Goal: Task Accomplishment & Management: Manage account settings

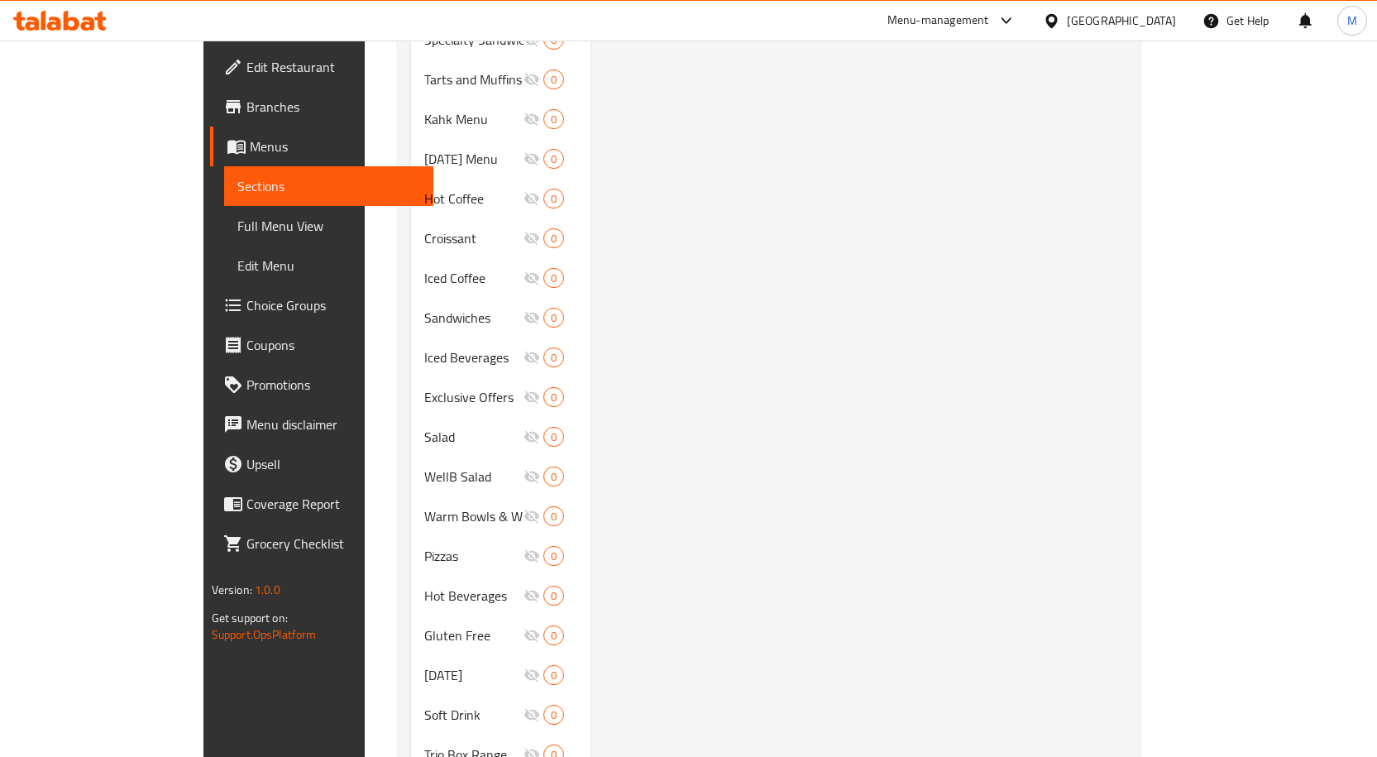
scroll to position [1090, 0]
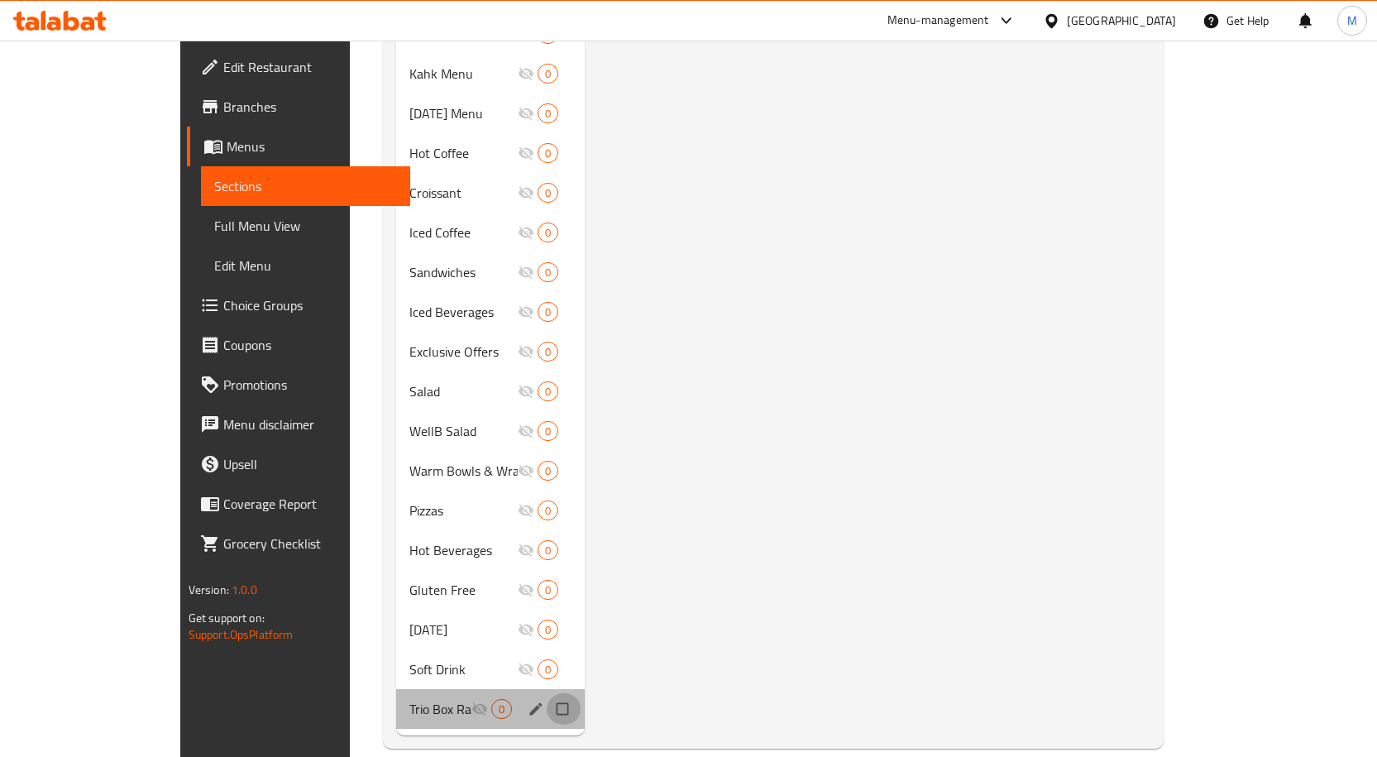
click at [547, 693] on input "Menu sections" at bounding box center [564, 708] width 35 height 31
checkbox input "true"
click at [547, 653] on input "Menu sections" at bounding box center [564, 668] width 35 height 31
checkbox input "true"
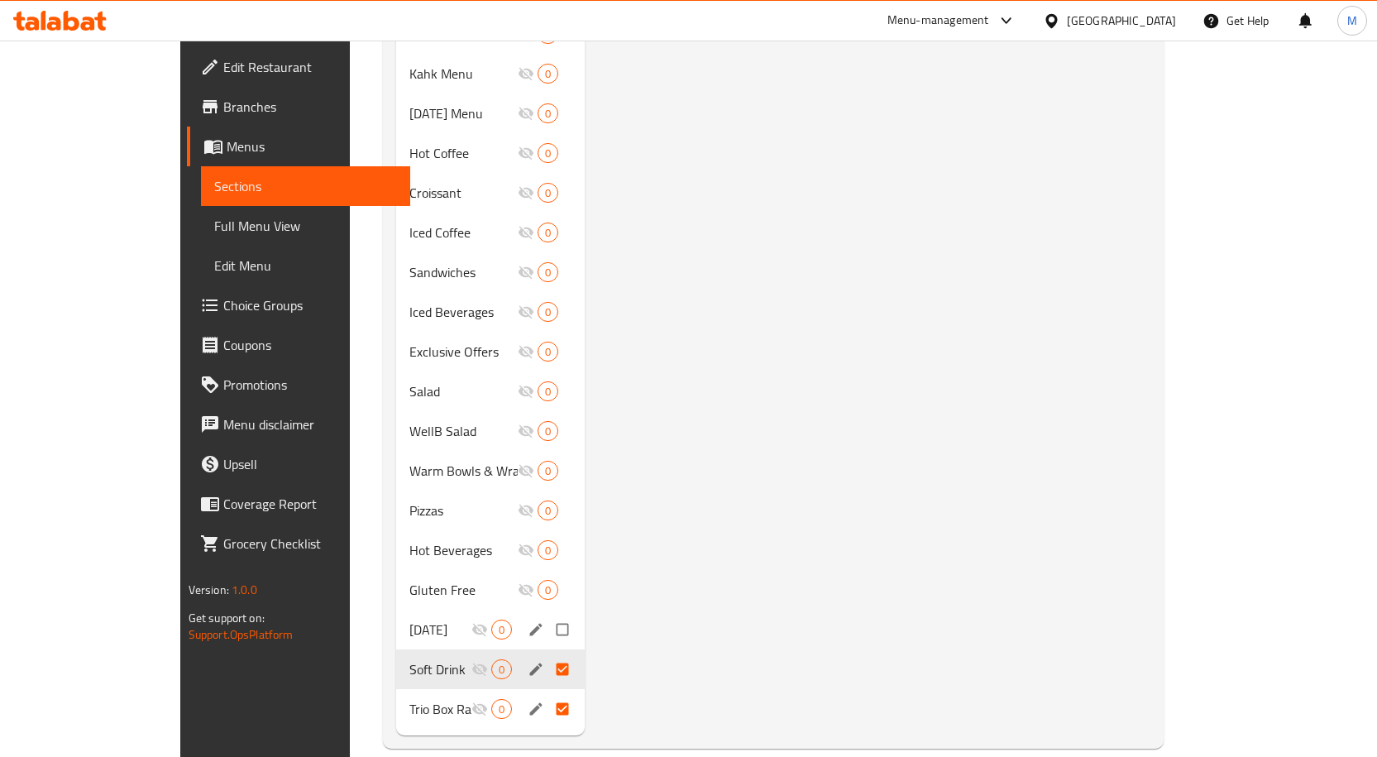
click at [547, 614] on input "Menu sections" at bounding box center [564, 629] width 35 height 31
checkbox input "true"
click at [547, 574] on input "Menu sections" at bounding box center [564, 589] width 35 height 31
checkbox input "true"
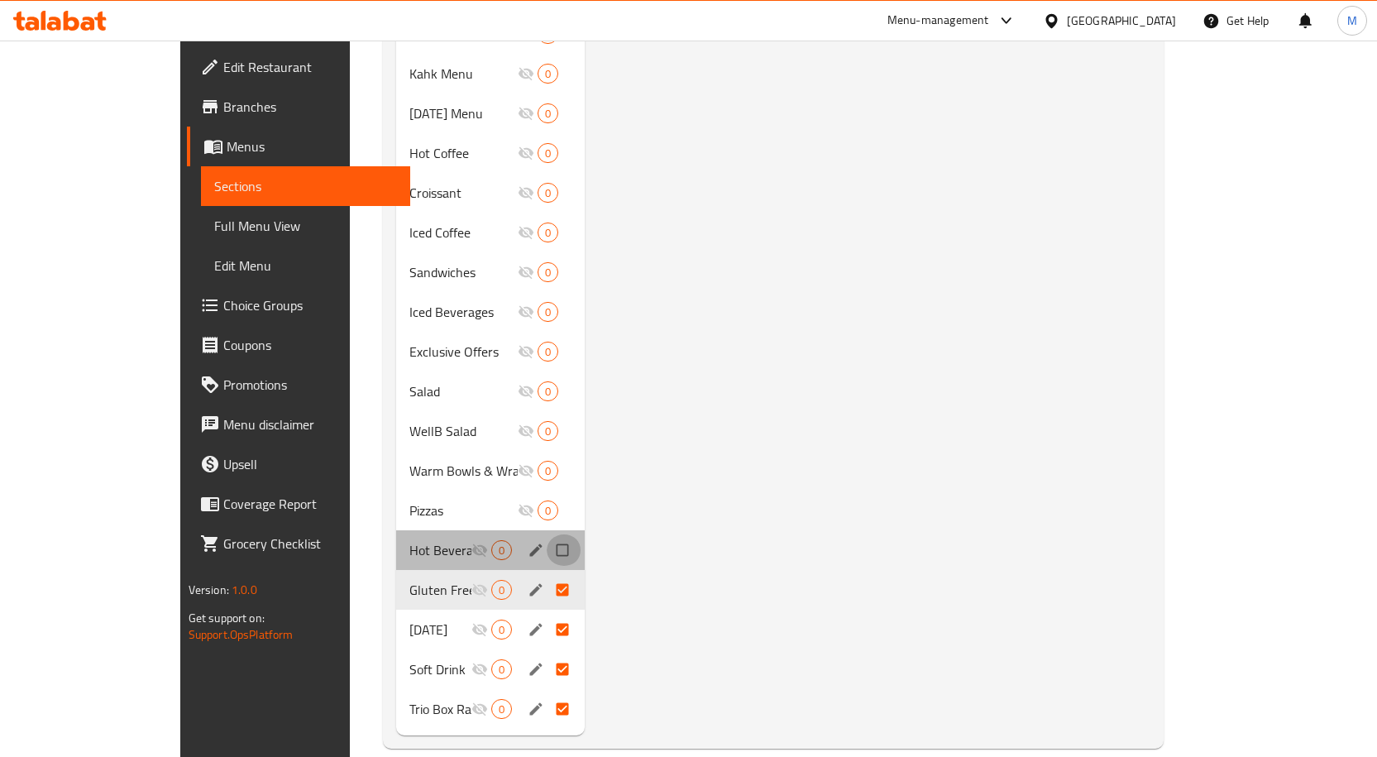
click at [547, 534] on input "Menu sections" at bounding box center [564, 549] width 35 height 31
checkbox input "true"
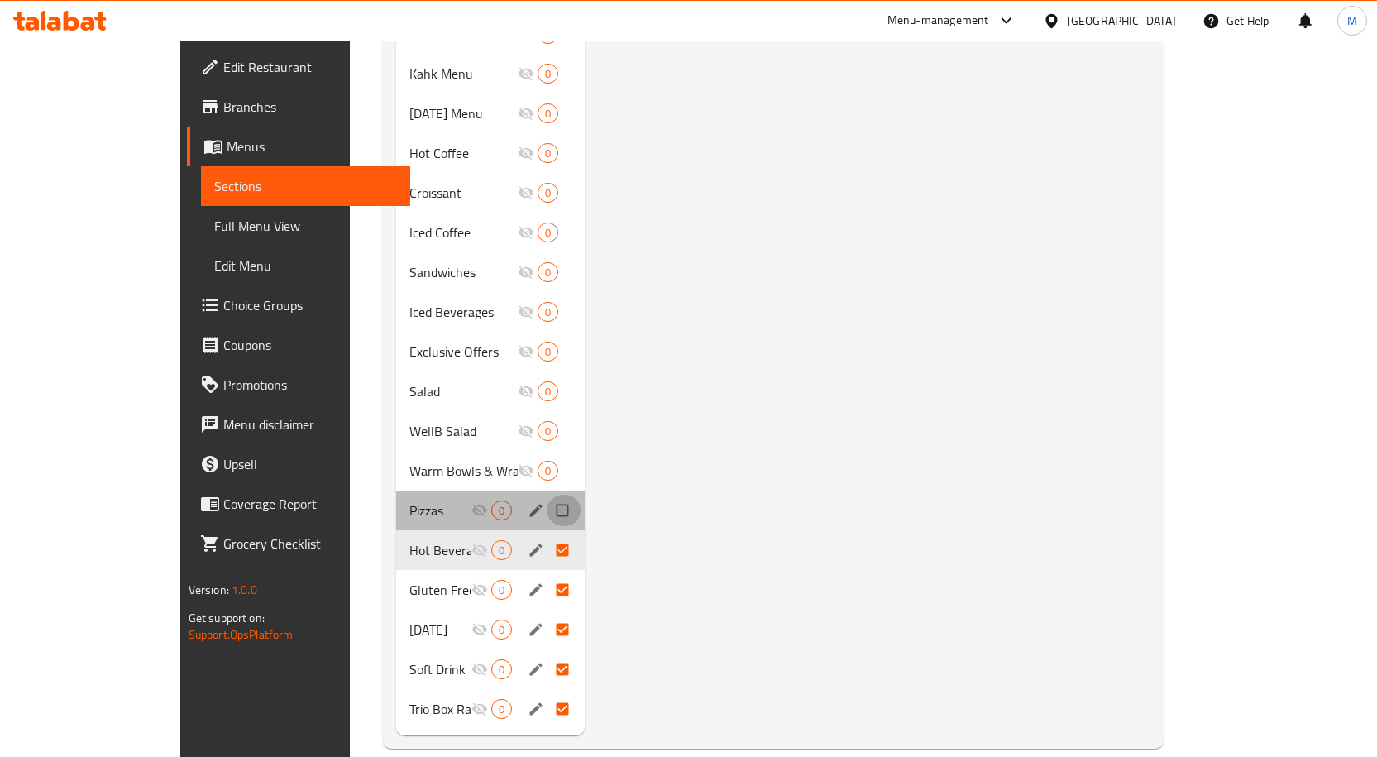
click at [547, 495] on input "Menu sections" at bounding box center [564, 510] width 35 height 31
checkbox input "true"
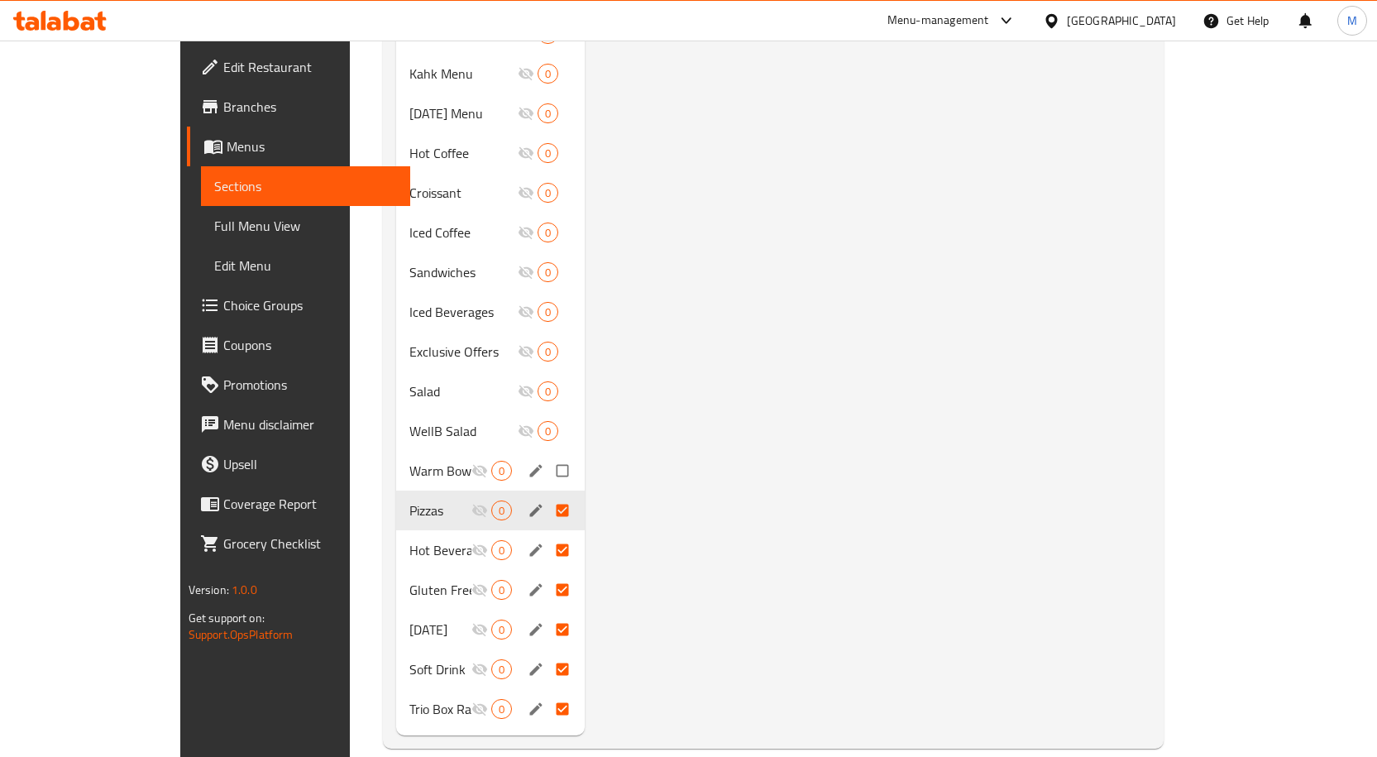
click at [547, 455] on input "Menu sections" at bounding box center [564, 470] width 35 height 31
checkbox input "true"
click at [547, 415] on input "Menu sections" at bounding box center [564, 430] width 35 height 31
checkbox input "true"
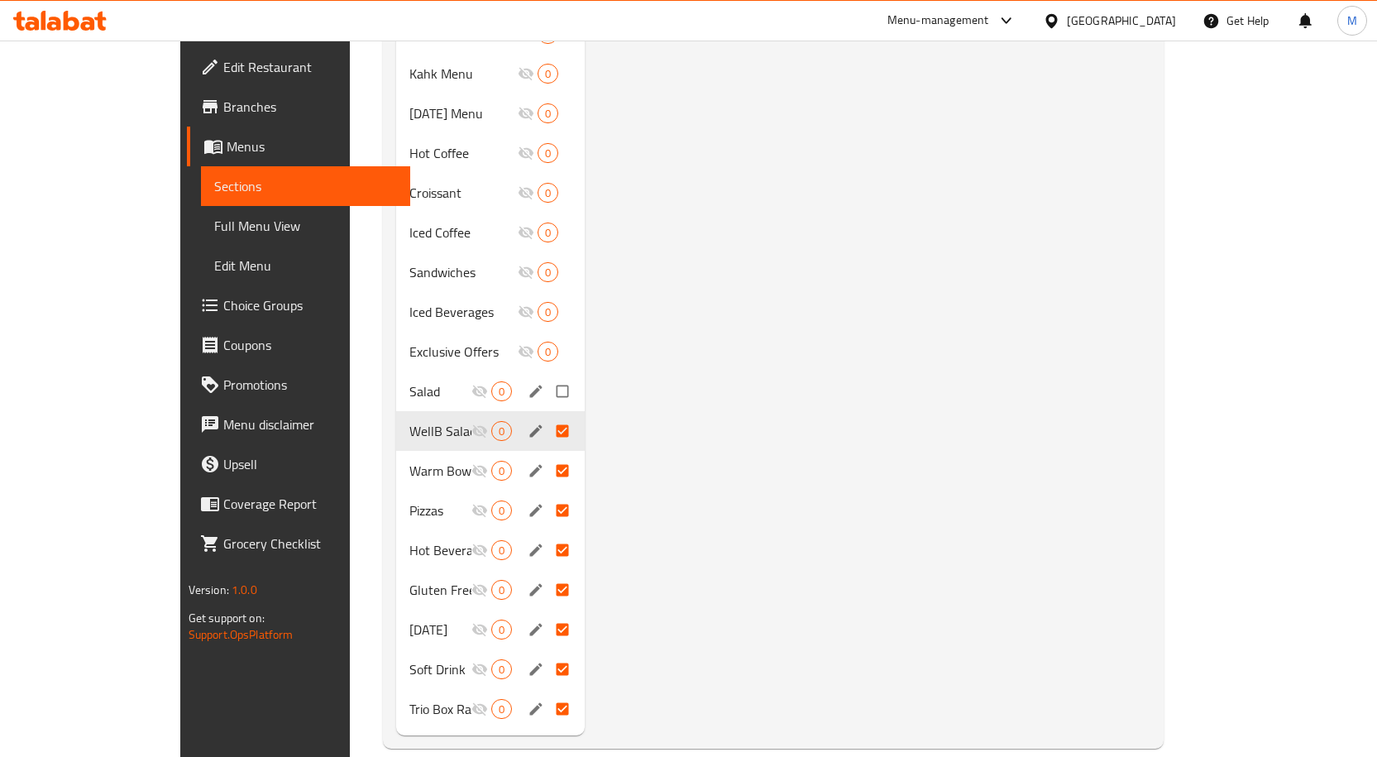
drag, startPoint x: 524, startPoint y: 374, endPoint x: 527, endPoint y: 363, distance: 11.2
click at [547, 375] on input "Menu sections" at bounding box center [564, 390] width 35 height 31
checkbox input "true"
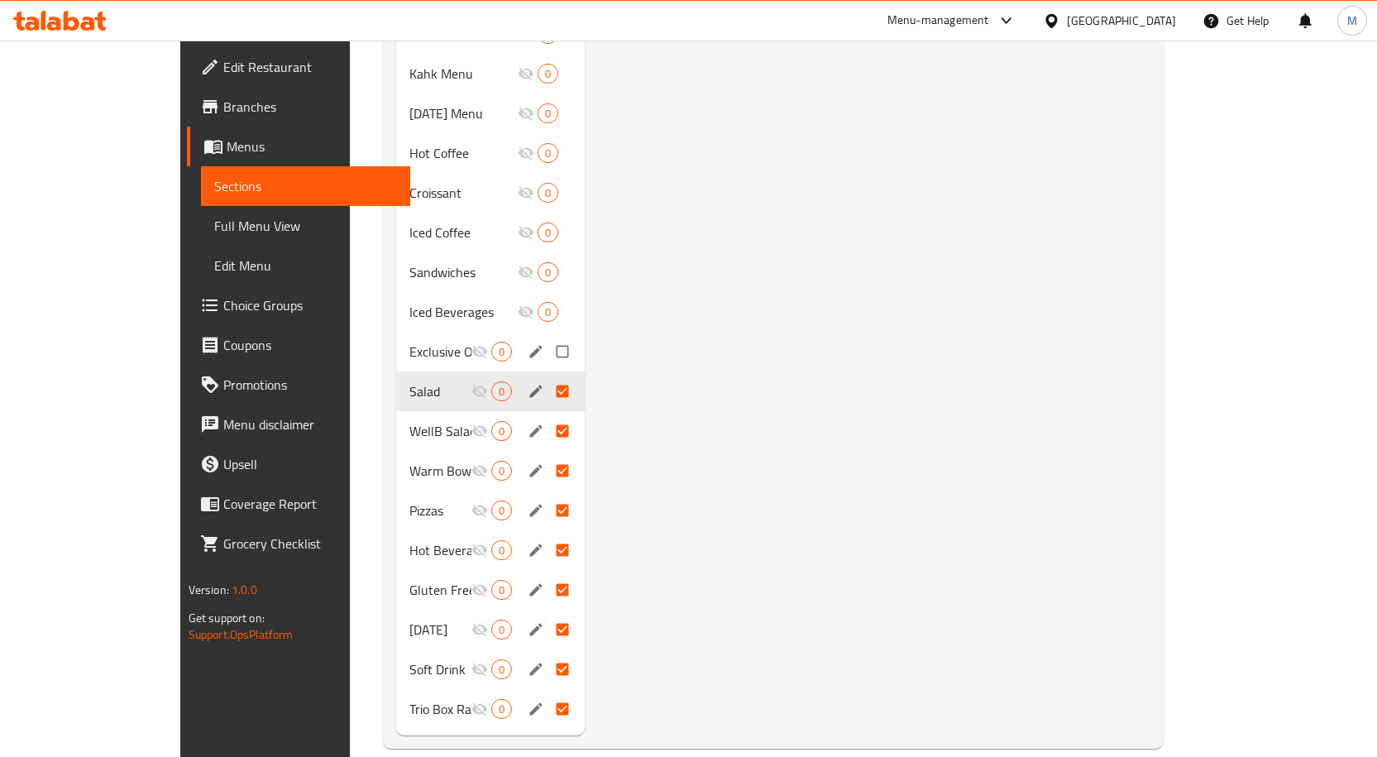
click at [547, 336] on input "Menu sections" at bounding box center [564, 351] width 35 height 31
checkbox input "true"
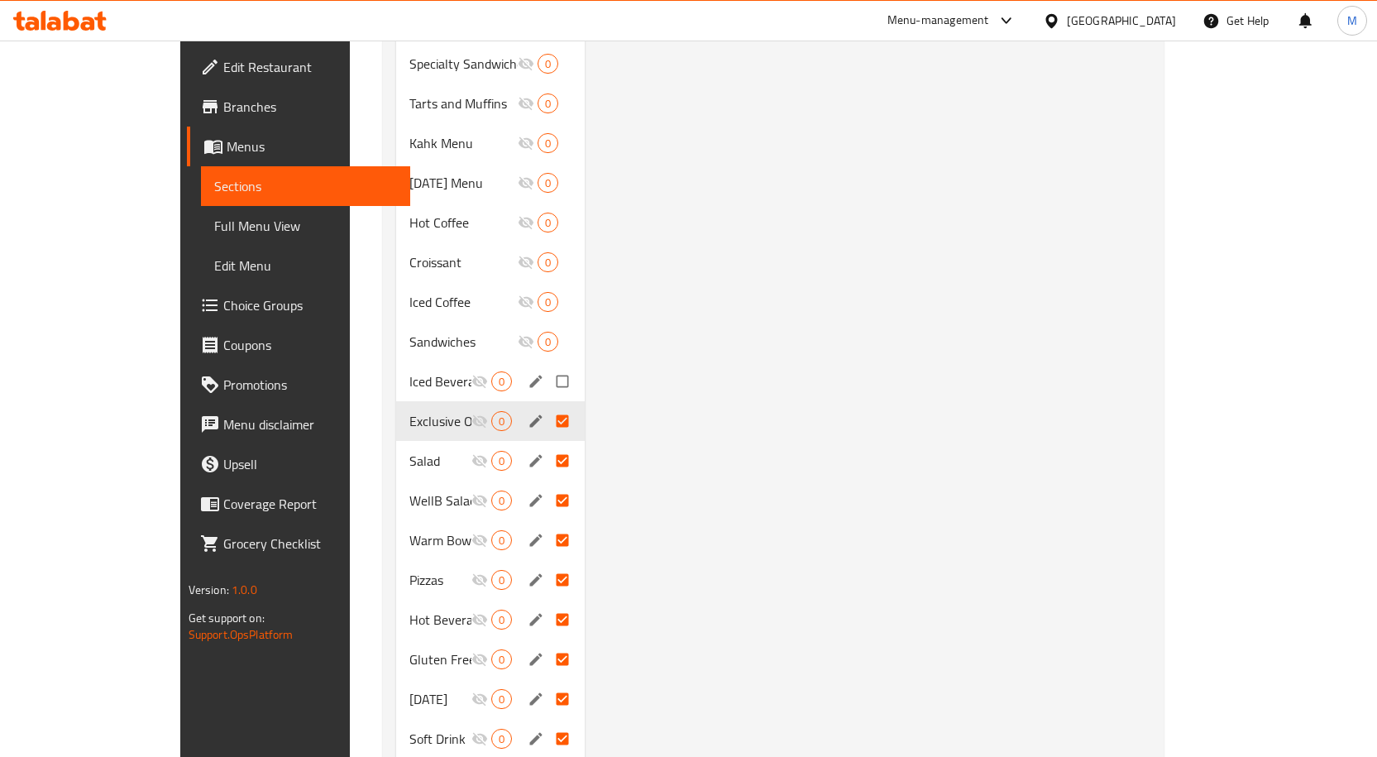
scroll to position [925, 0]
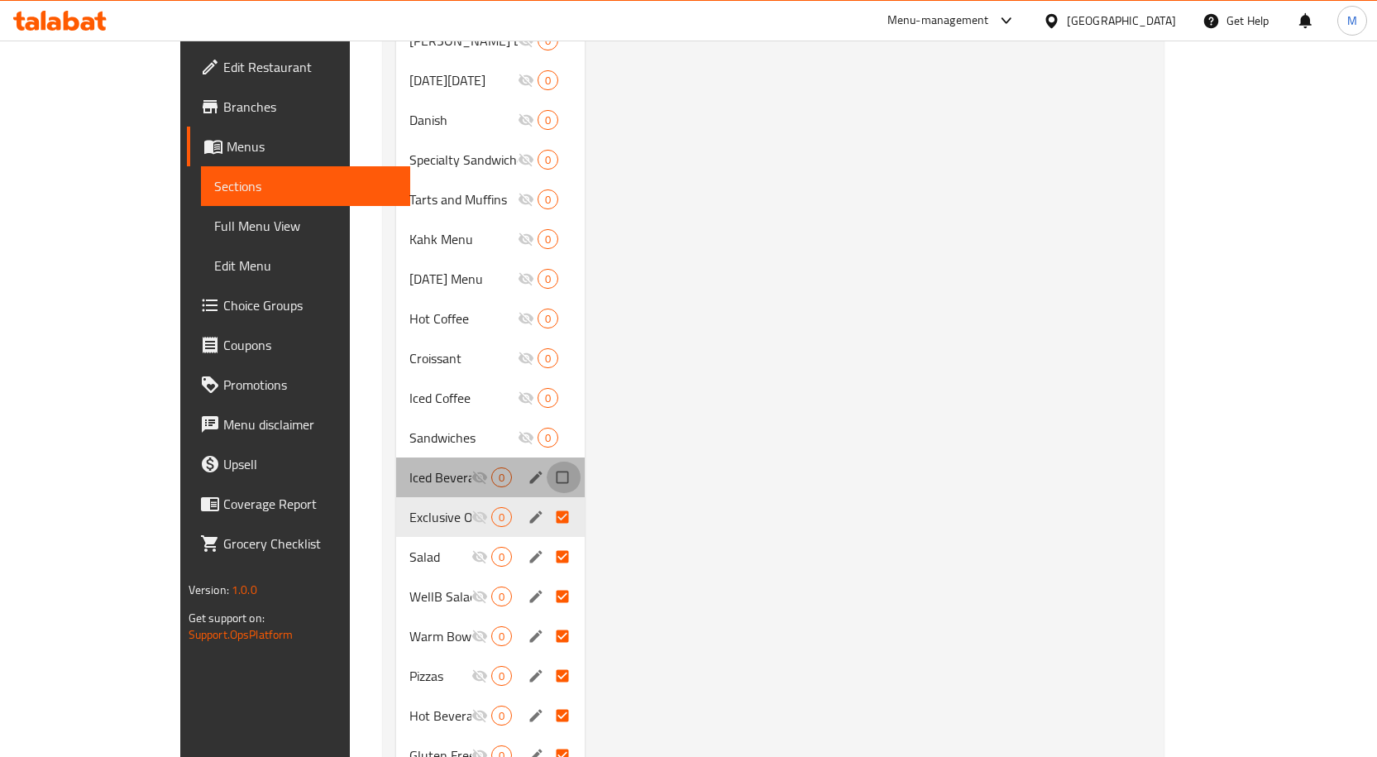
click at [547, 462] on input "Menu sections" at bounding box center [564, 476] width 35 height 31
checkbox input "true"
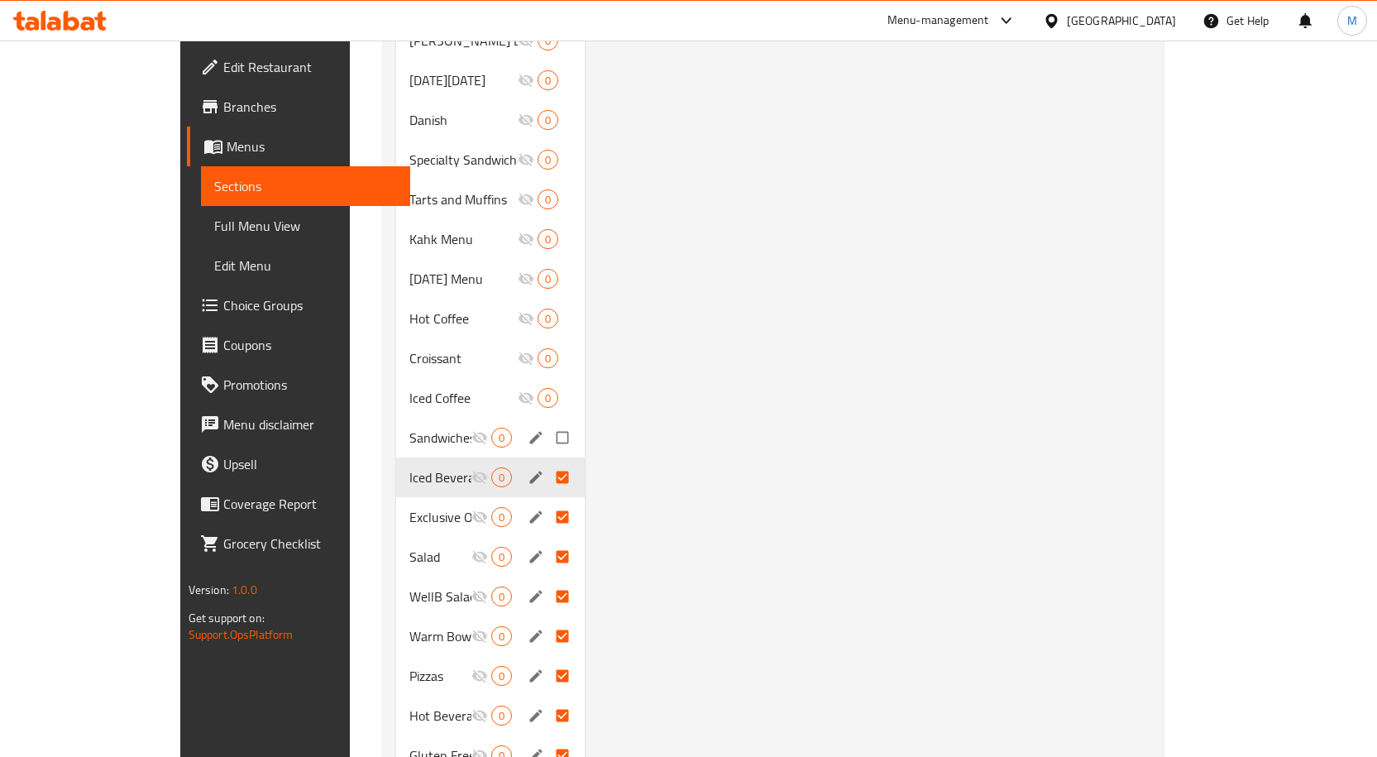
click at [547, 423] on input "Menu sections" at bounding box center [564, 437] width 35 height 31
checkbox input "true"
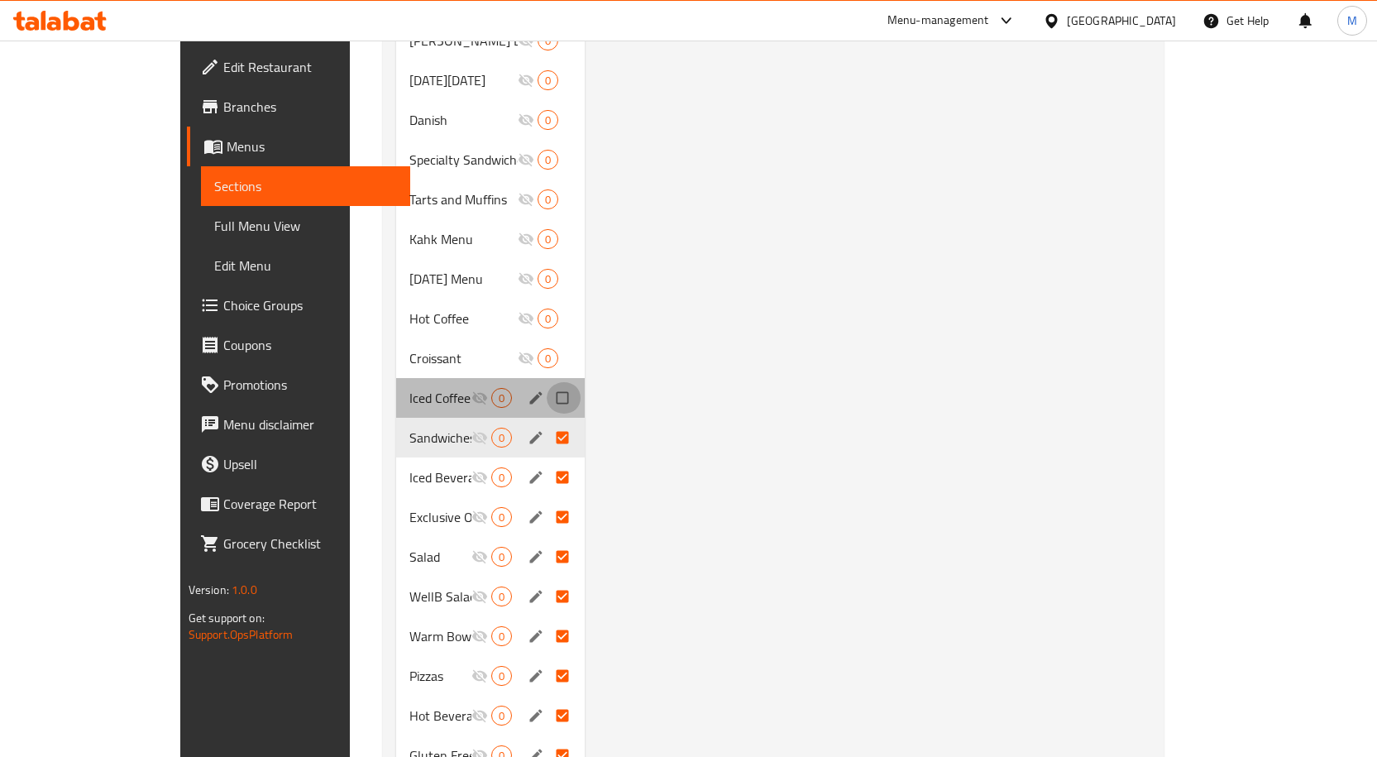
click at [547, 382] on input "Menu sections" at bounding box center [564, 397] width 35 height 31
checkbox input "true"
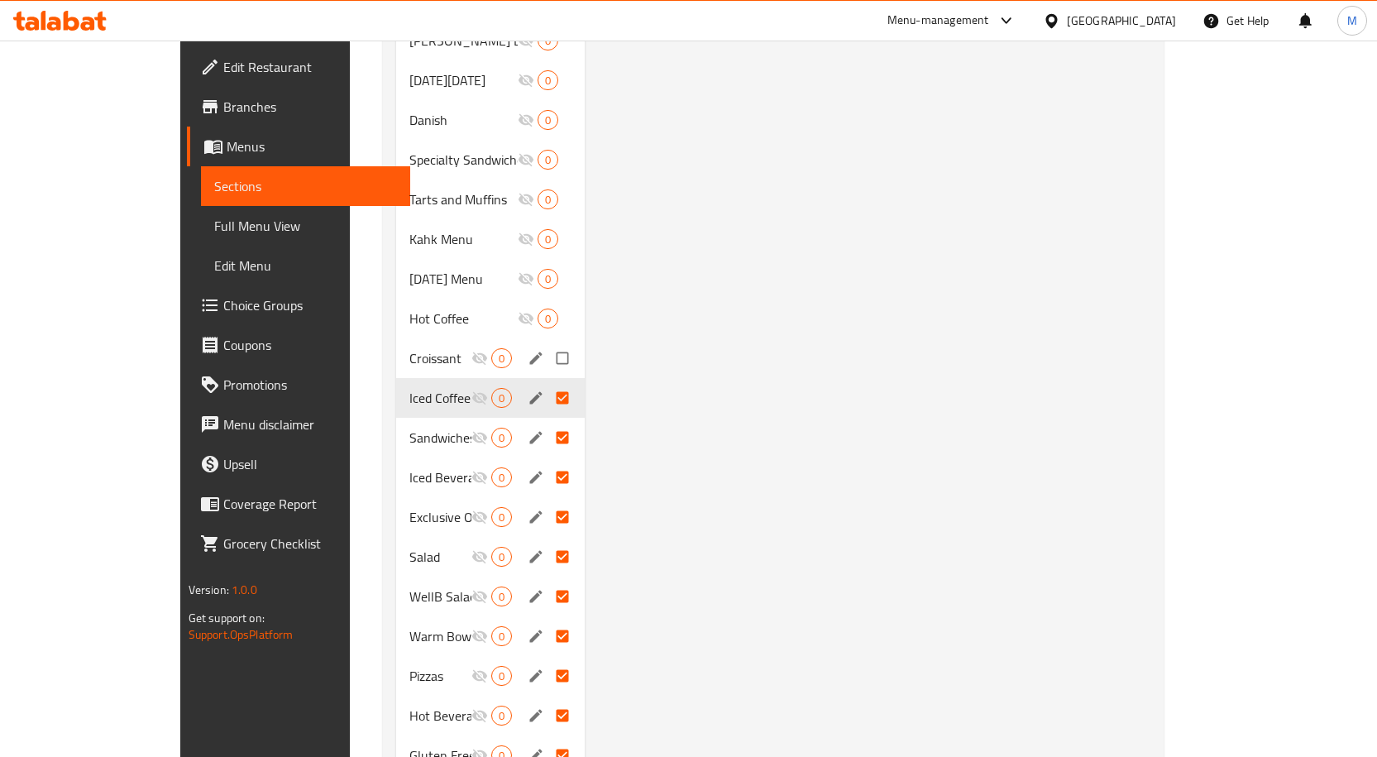
click at [547, 342] on input "Menu sections" at bounding box center [564, 357] width 35 height 31
checkbox input "true"
click at [547, 303] on input "Menu sections" at bounding box center [564, 318] width 35 height 31
checkbox input "true"
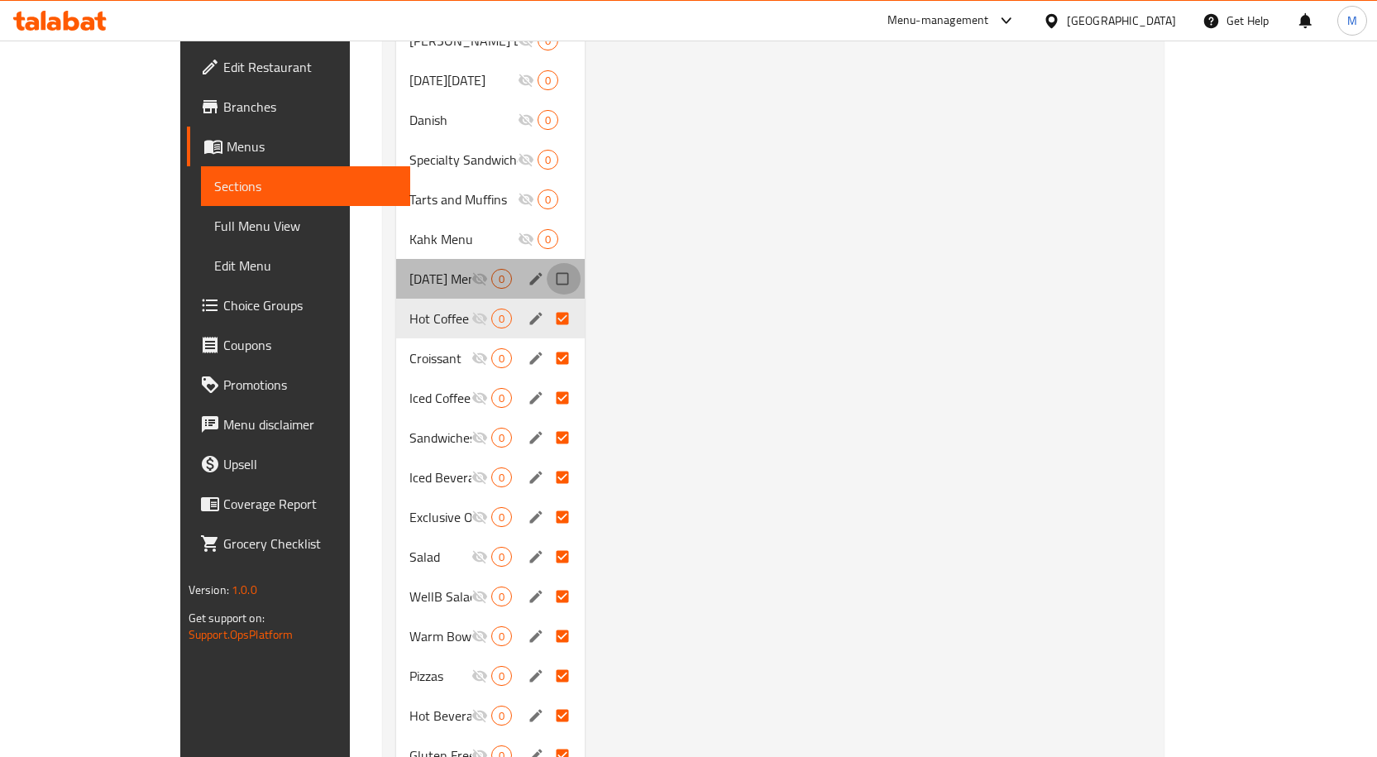
click at [547, 263] on input "Menu sections" at bounding box center [564, 278] width 35 height 31
checkbox input "true"
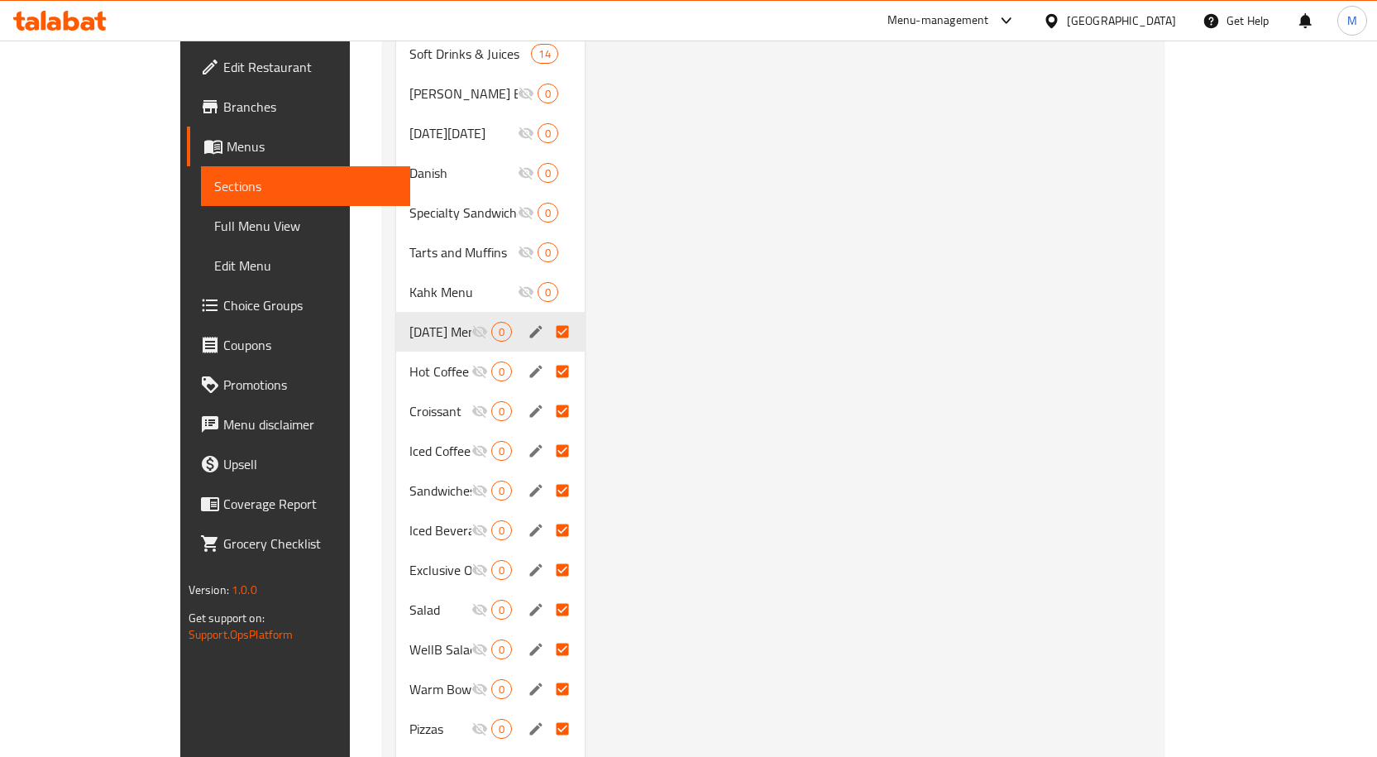
scroll to position [842, 0]
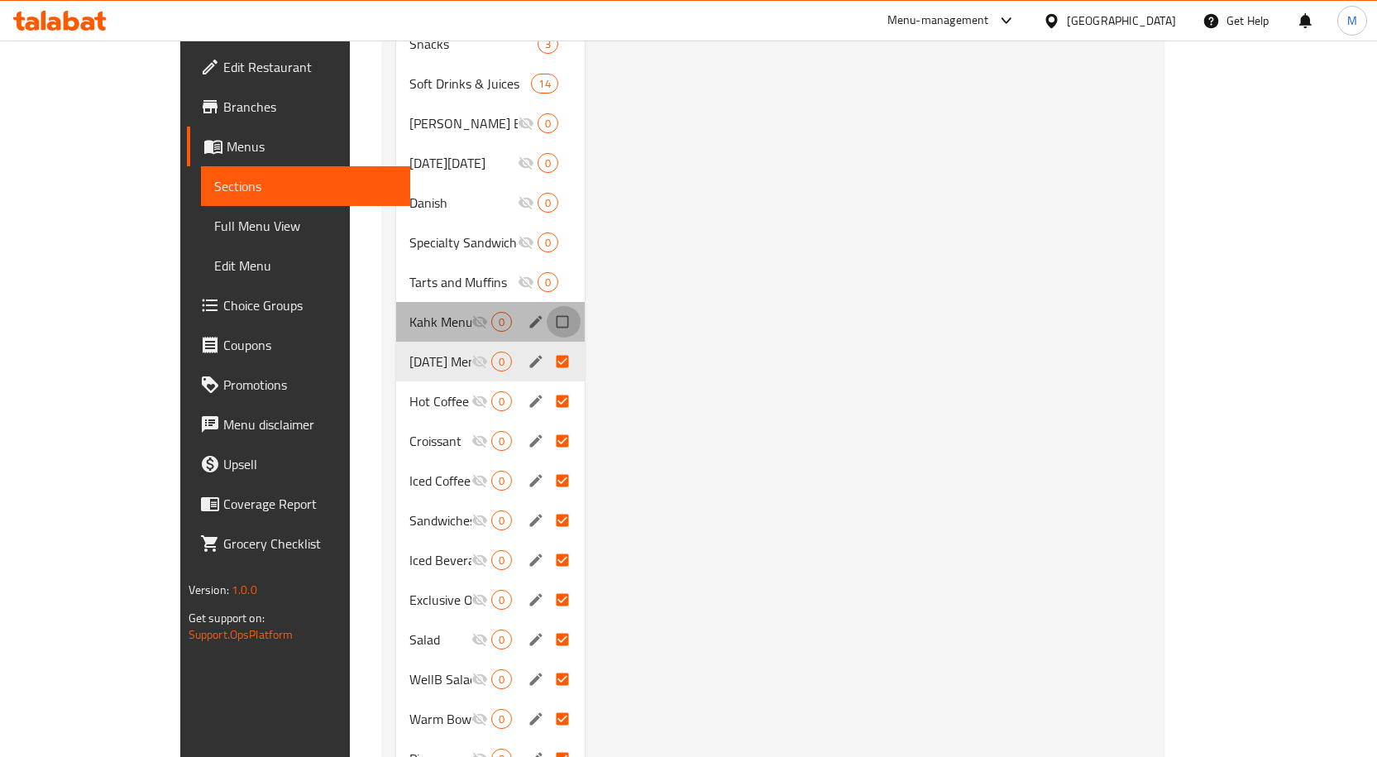
click at [547, 306] on input "Menu sections" at bounding box center [564, 321] width 35 height 31
checkbox input "true"
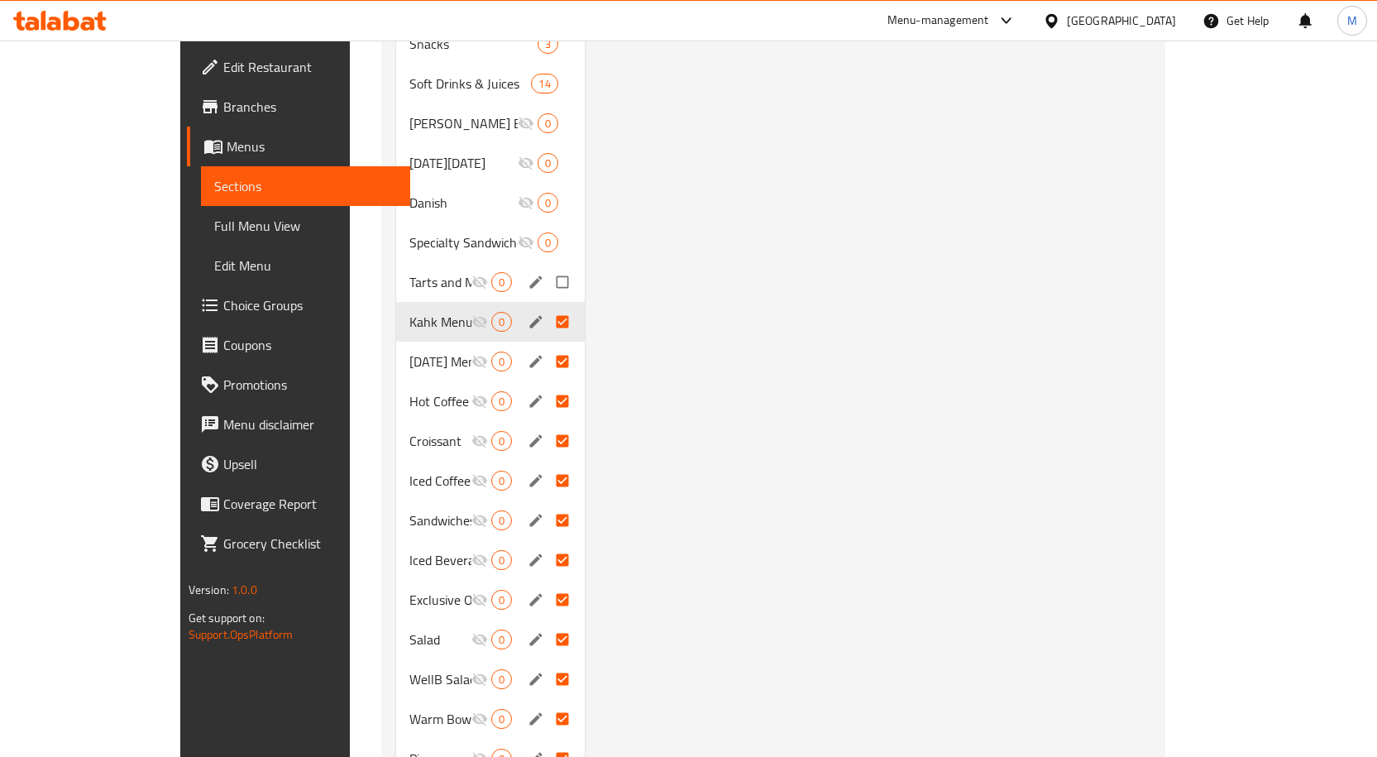
click at [547, 266] on input "Menu sections" at bounding box center [564, 281] width 35 height 31
checkbox input "true"
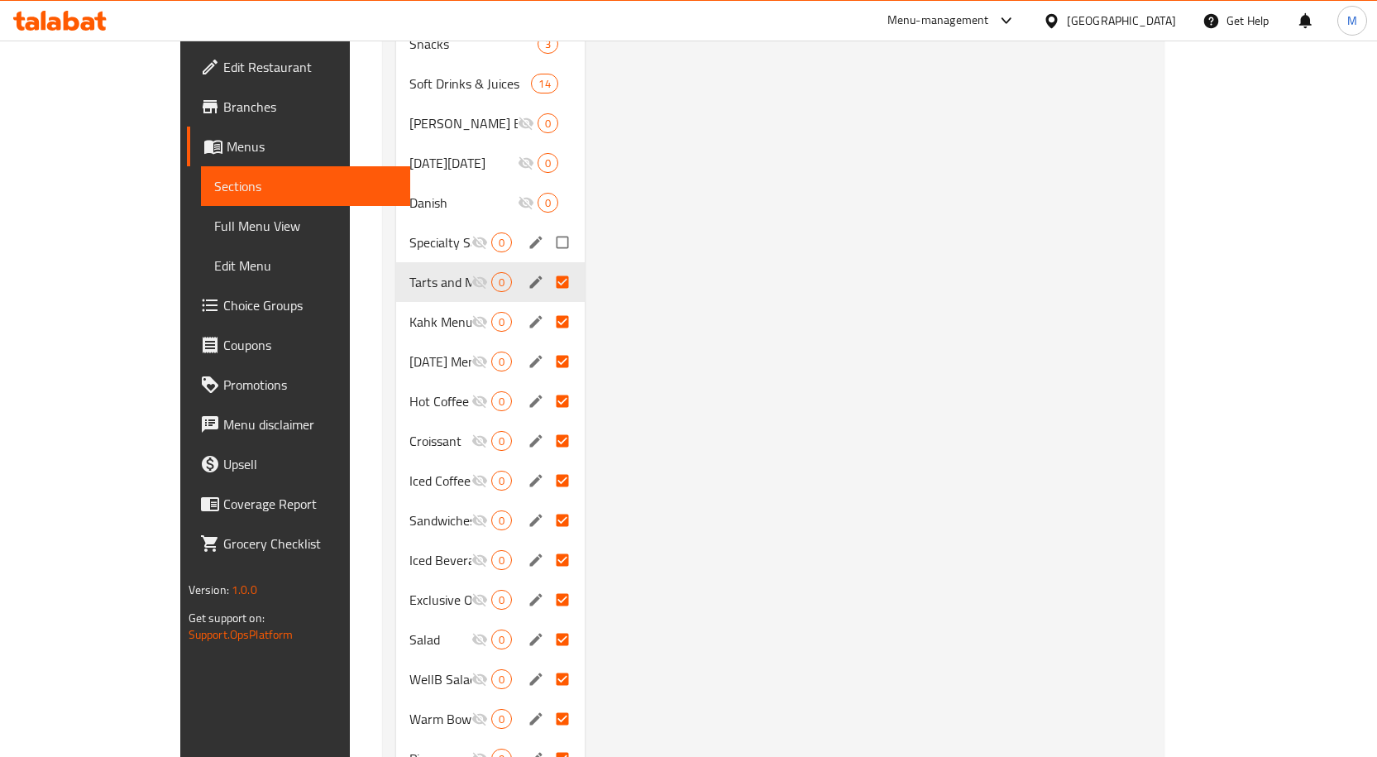
click at [547, 227] on input "Menu sections" at bounding box center [564, 242] width 35 height 31
checkbox input "true"
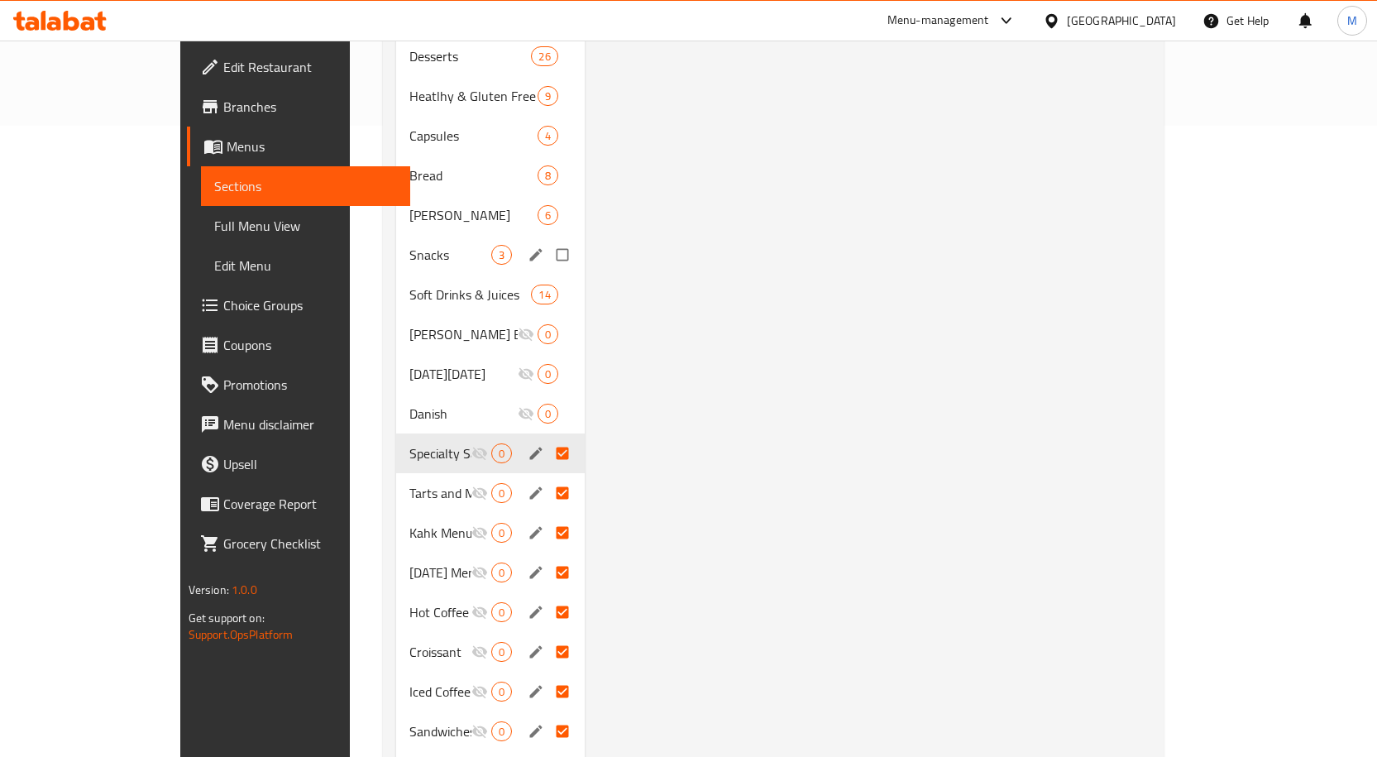
scroll to position [594, 0]
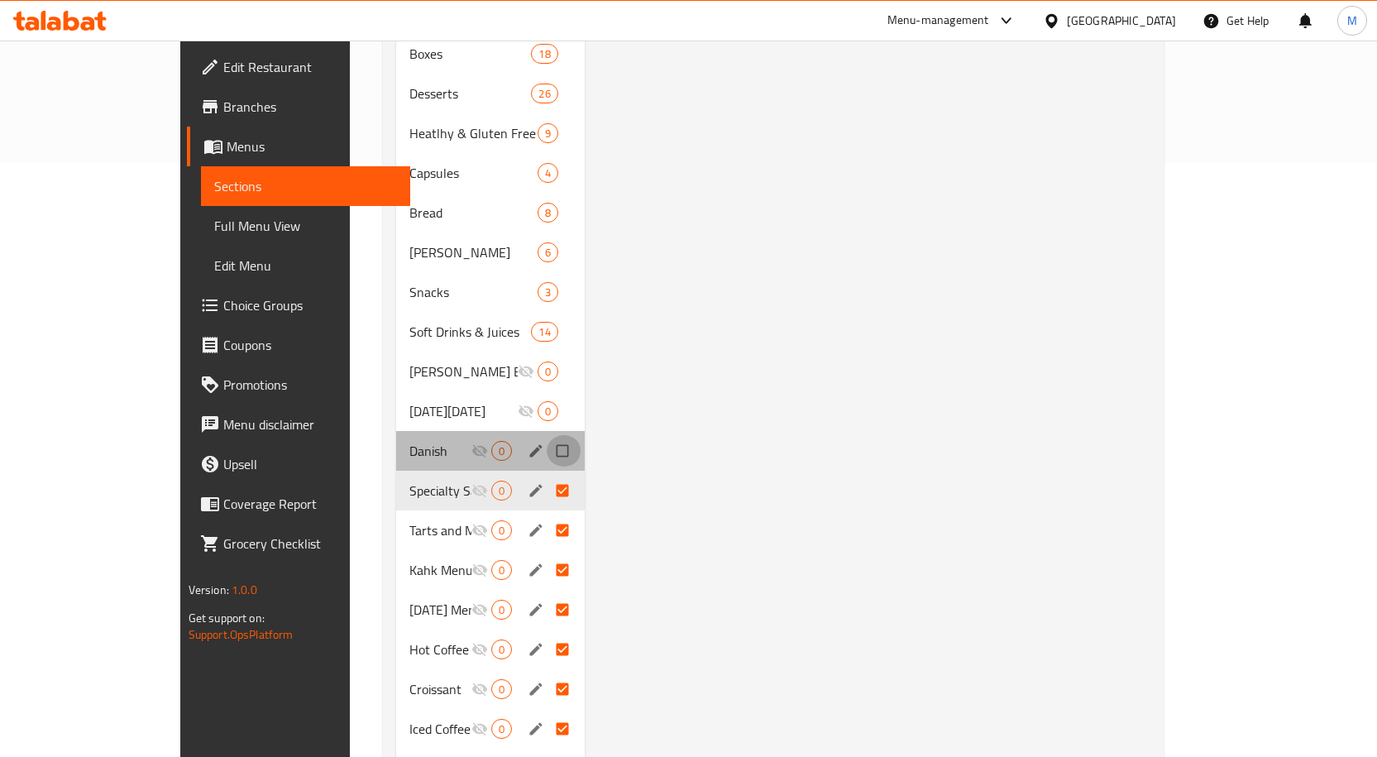
click at [547, 435] on input "Menu sections" at bounding box center [564, 450] width 35 height 31
checkbox input "true"
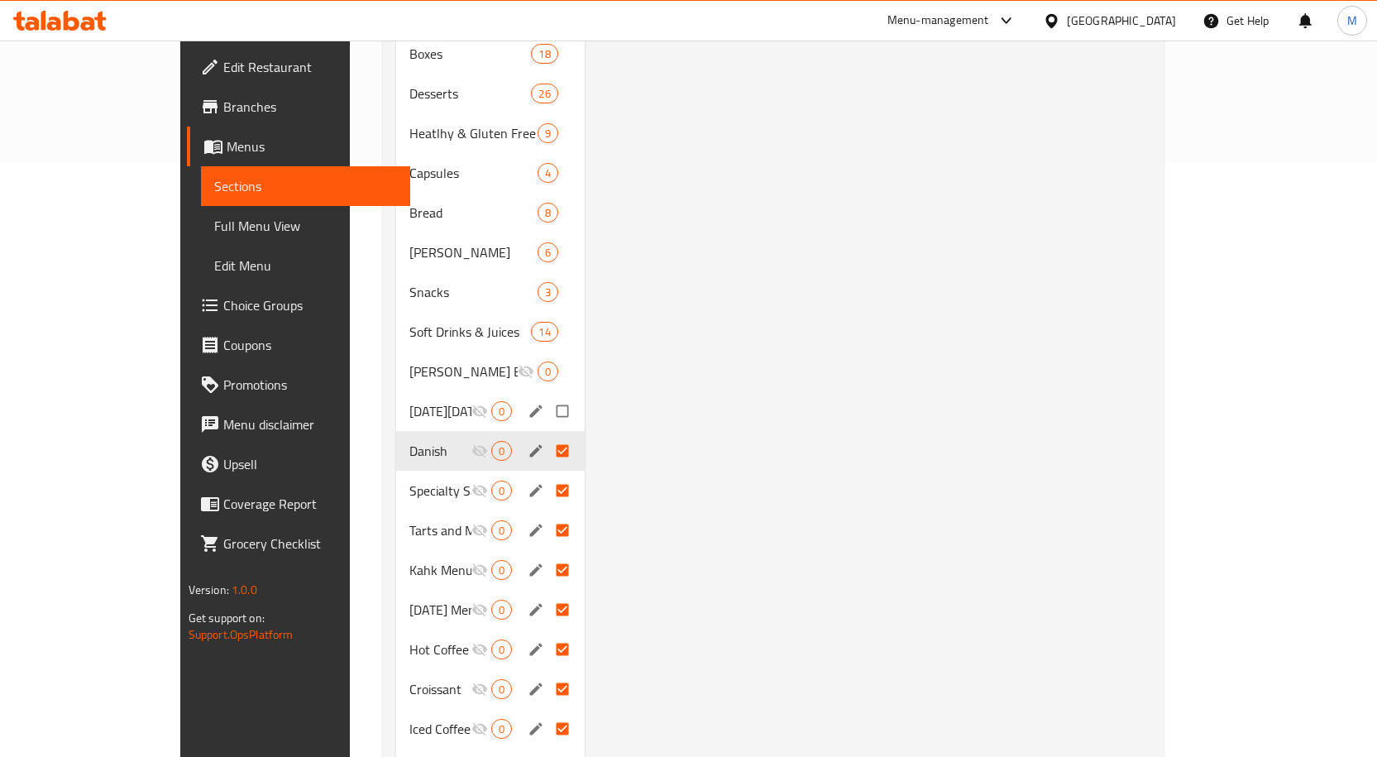
click at [547, 395] on input "Menu sections" at bounding box center [564, 410] width 35 height 31
checkbox input "true"
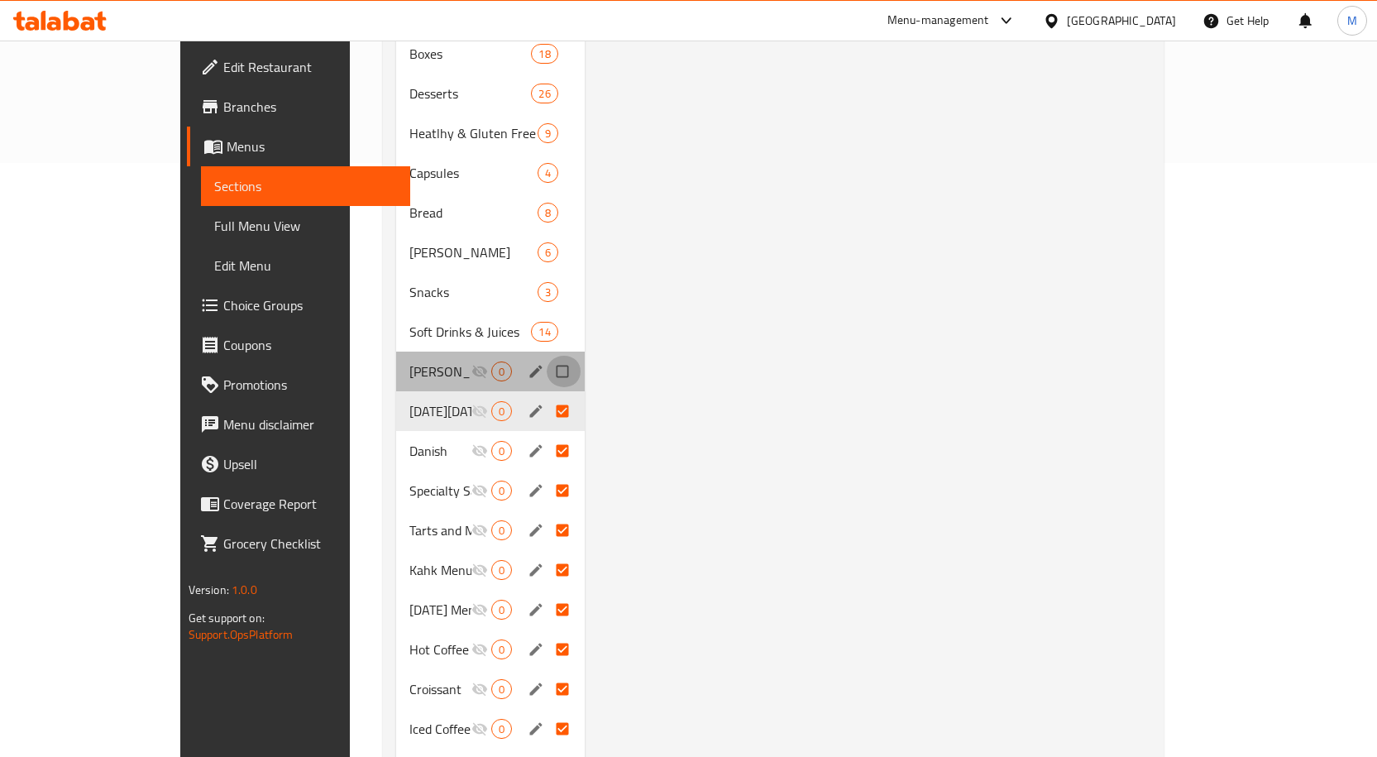
click at [547, 356] on input "Menu sections" at bounding box center [564, 371] width 35 height 31
checkbox input "true"
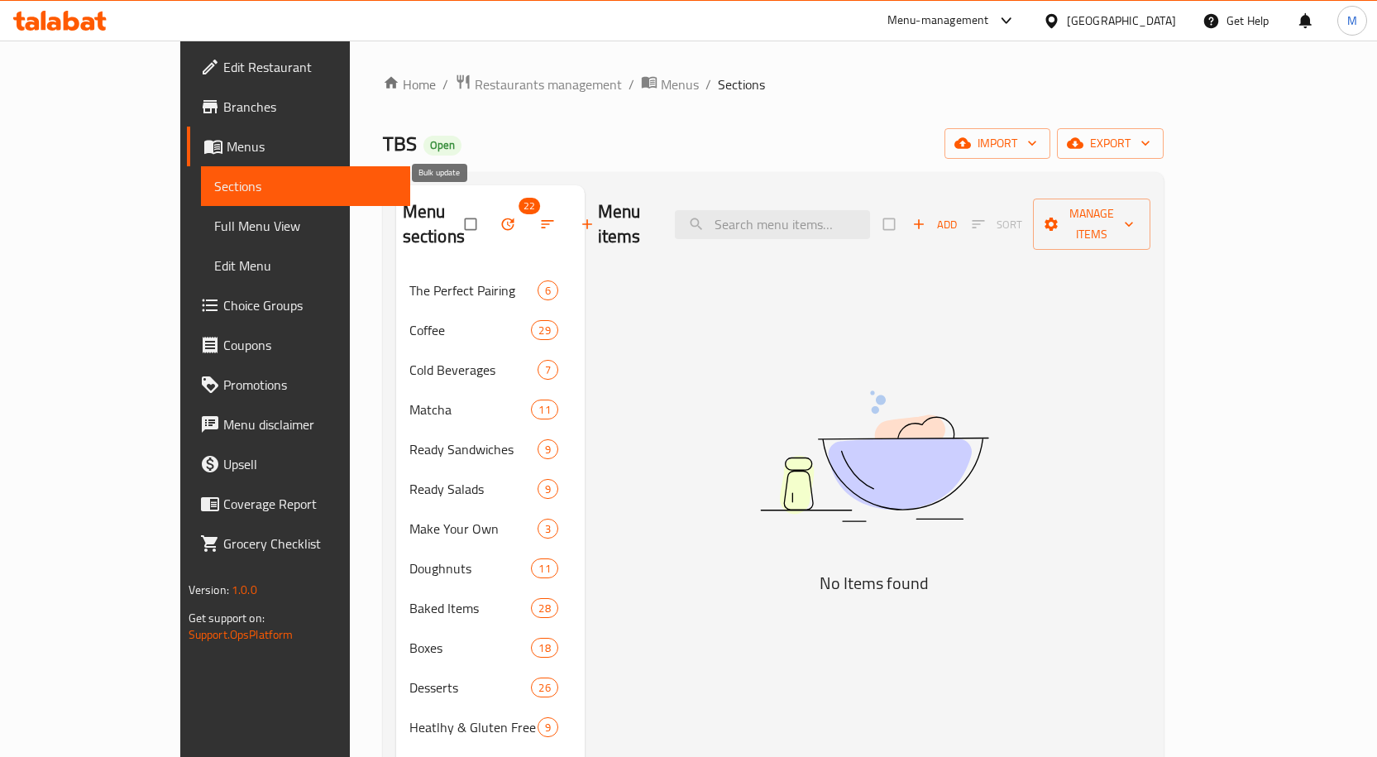
click at [500, 216] on icon "button" at bounding box center [508, 224] width 17 height 17
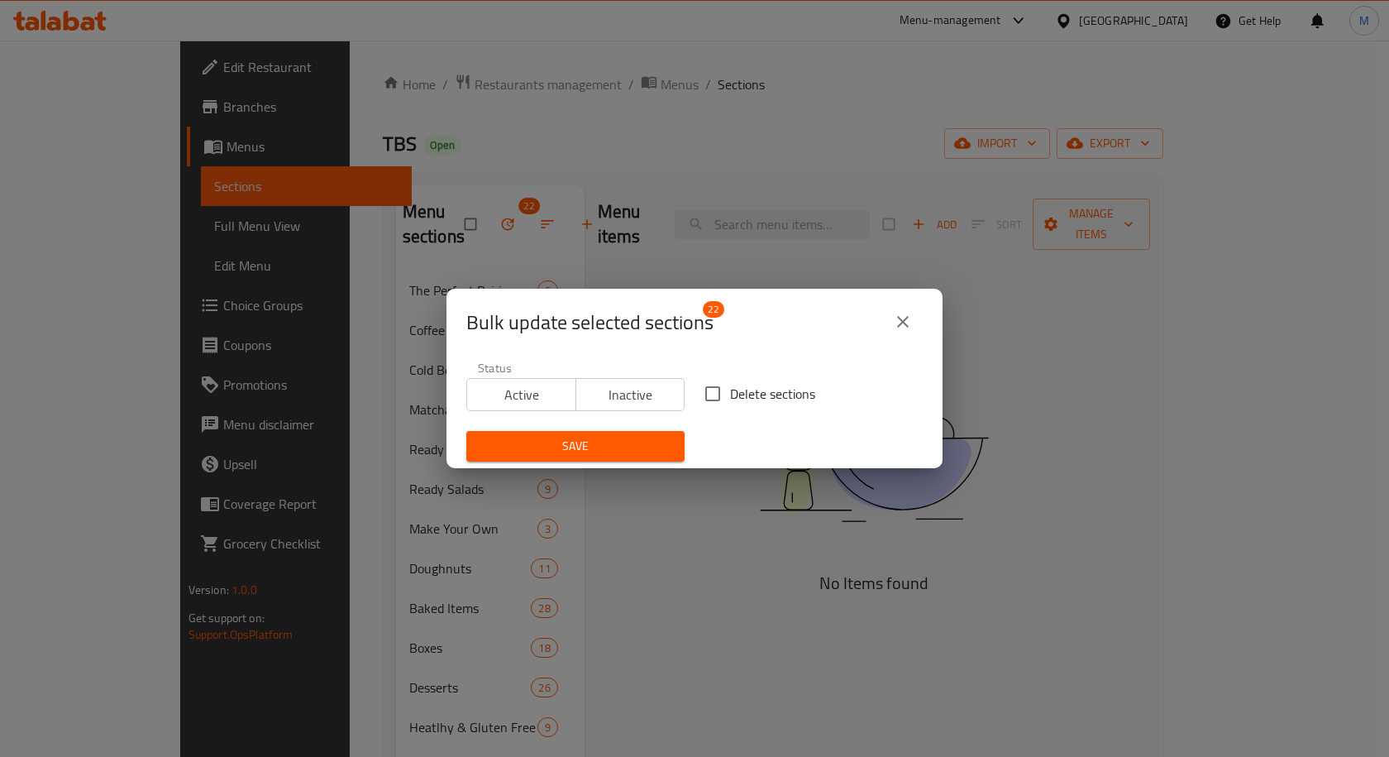
click at [696, 395] on input "Delete sections" at bounding box center [713, 393] width 35 height 35
checkbox input "true"
click at [606, 447] on span "Save" at bounding box center [576, 446] width 192 height 21
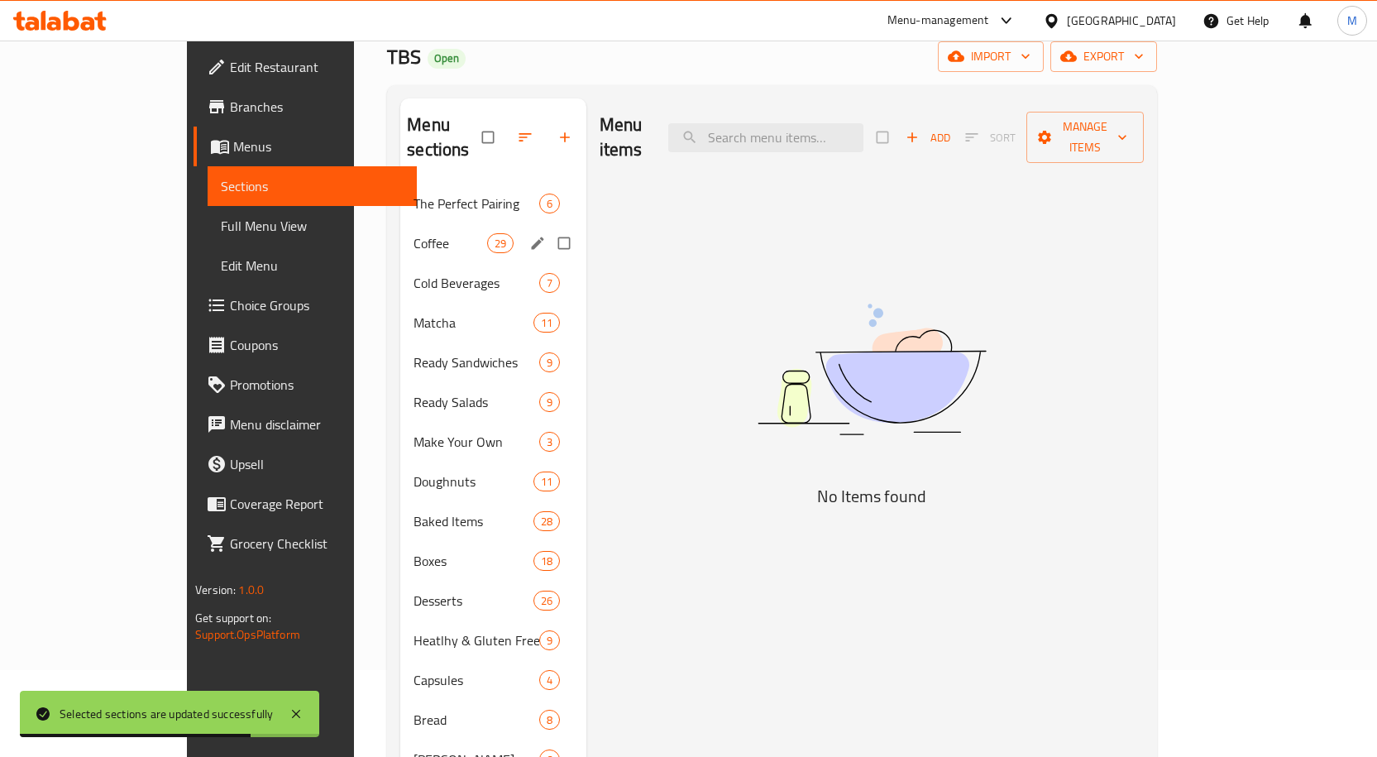
scroll to position [232, 0]
